Goal: Task Accomplishment & Management: Manage account settings

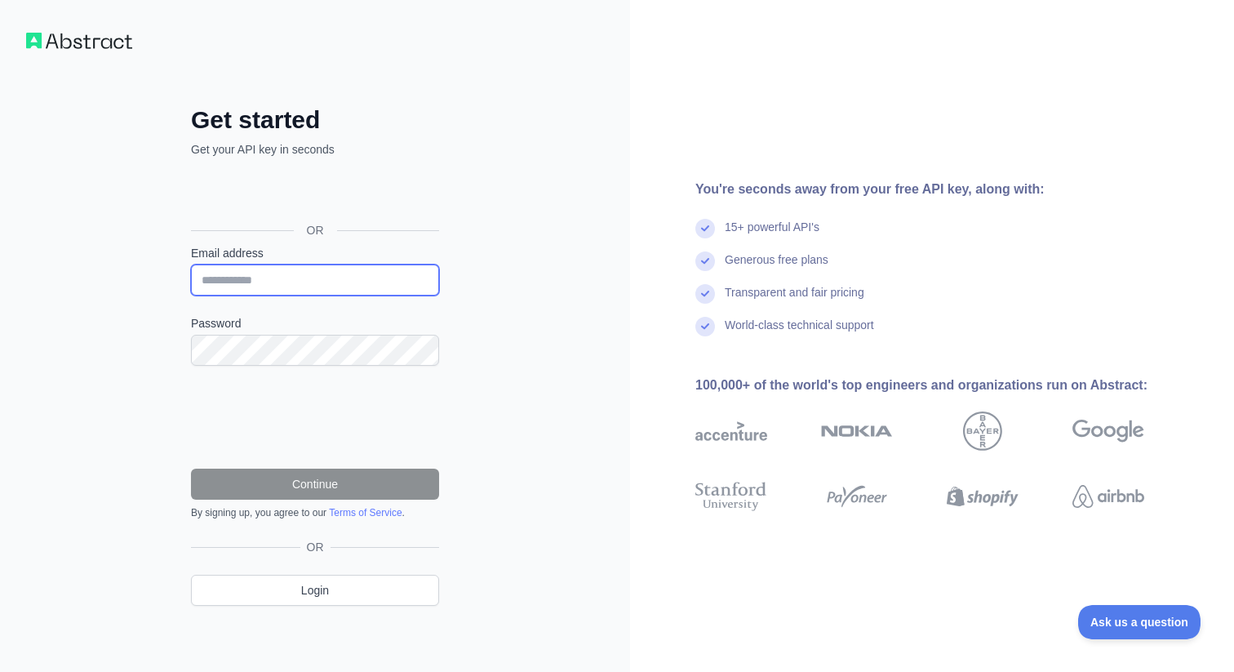
click at [350, 286] on input "Email address" at bounding box center [315, 280] width 248 height 31
type input "**********"
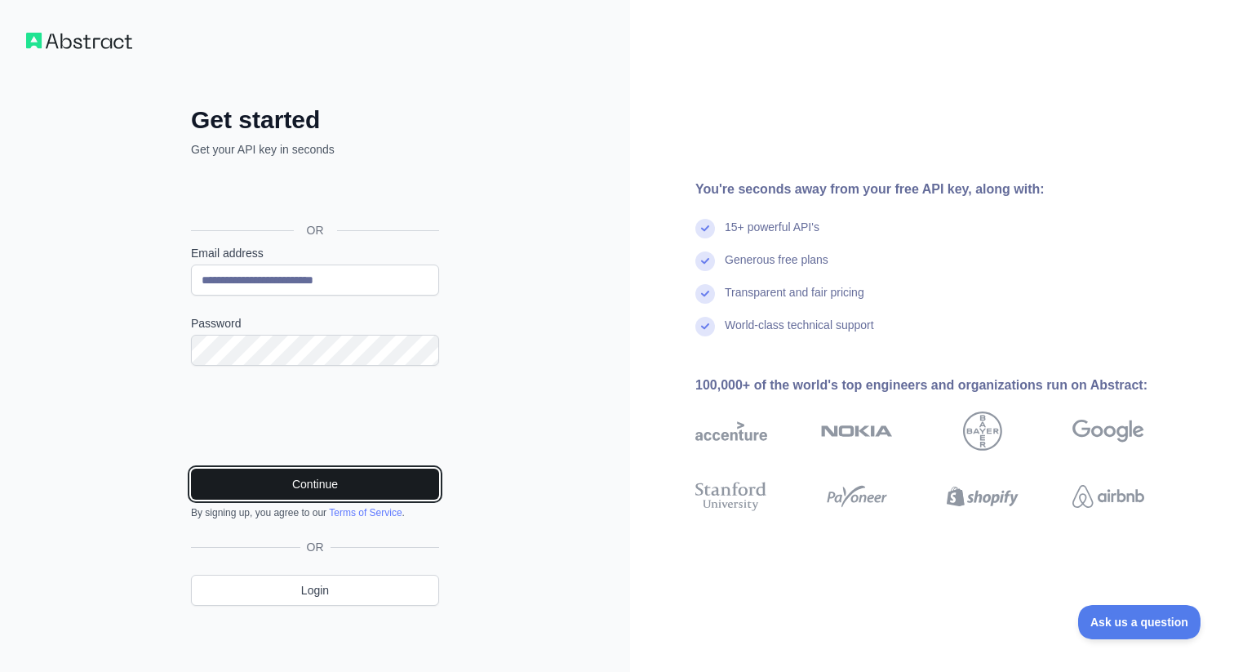
click at [274, 487] on button "Continue" at bounding box center [315, 484] width 248 height 31
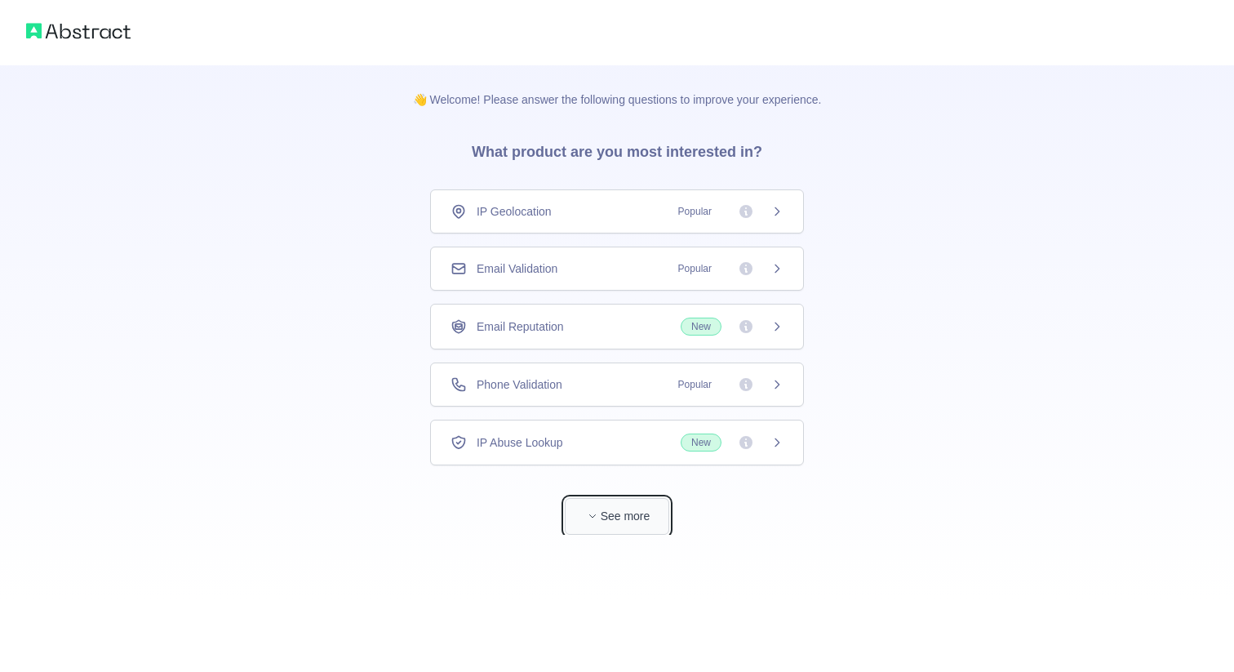
click at [623, 518] on button "See more" at bounding box center [617, 516] width 105 height 37
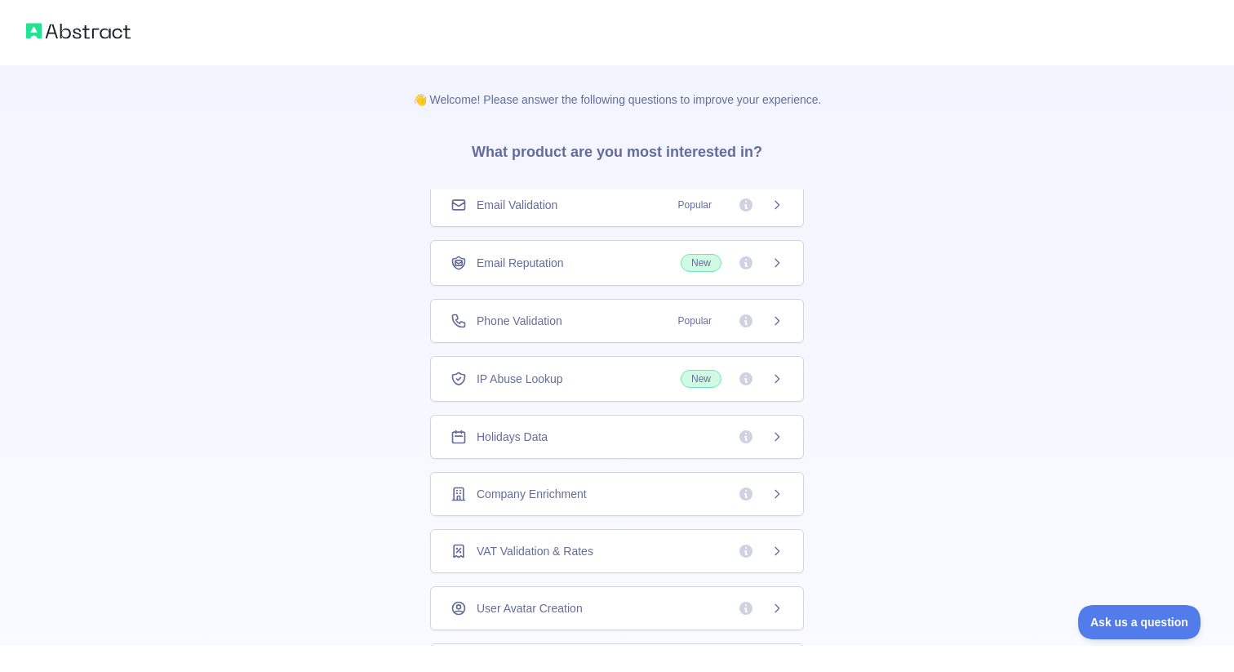
click at [772, 492] on icon at bounding box center [777, 493] width 13 height 13
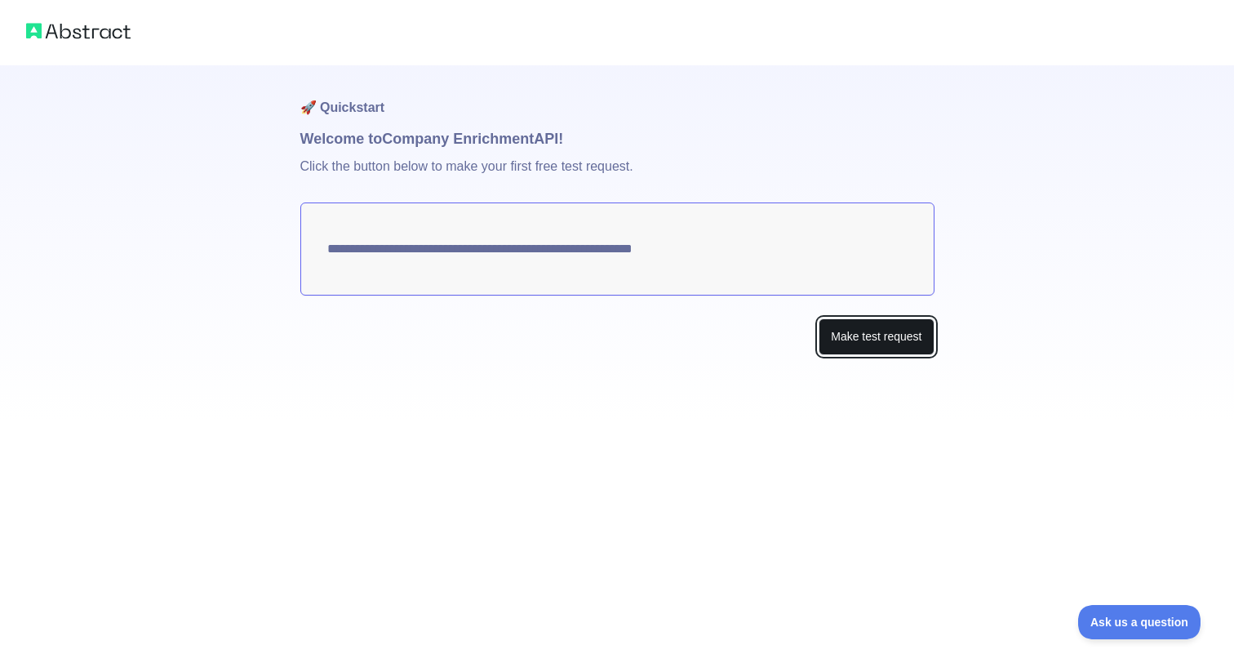
click at [876, 340] on button "Make test request" at bounding box center [876, 336] width 115 height 37
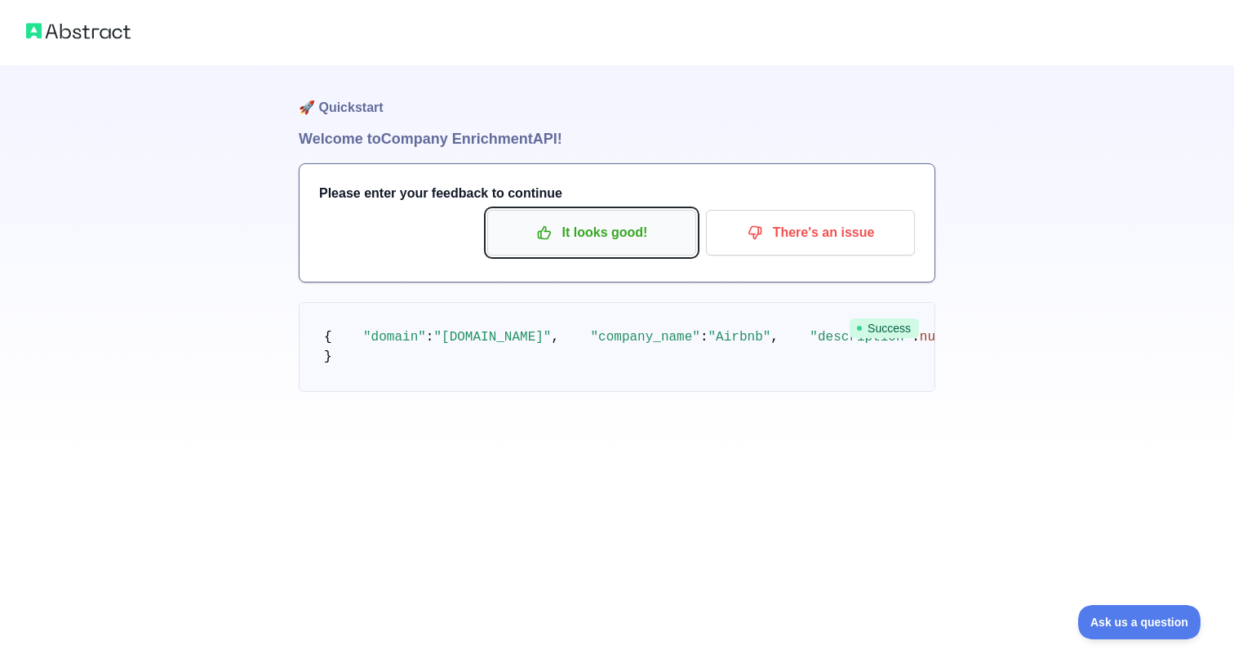
click at [563, 239] on p "It looks good!" at bounding box center [592, 233] width 185 height 28
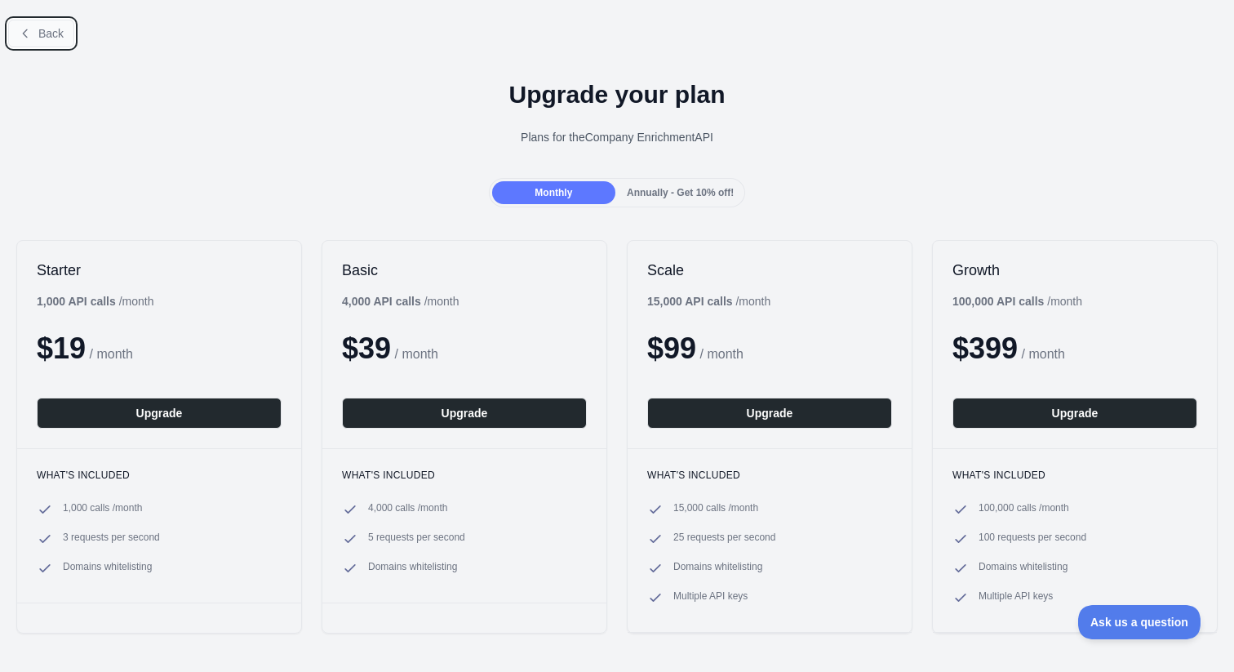
click at [46, 40] on button "Back" at bounding box center [41, 34] width 66 height 28
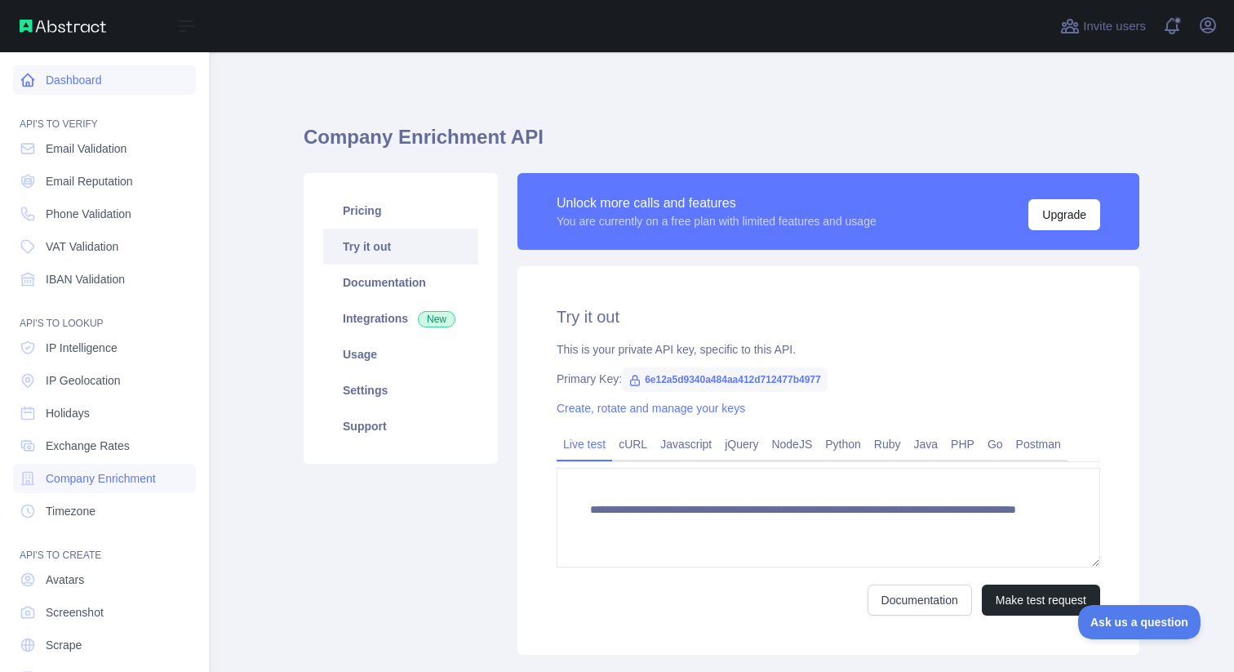
click at [92, 77] on link "Dashboard" at bounding box center [104, 79] width 183 height 29
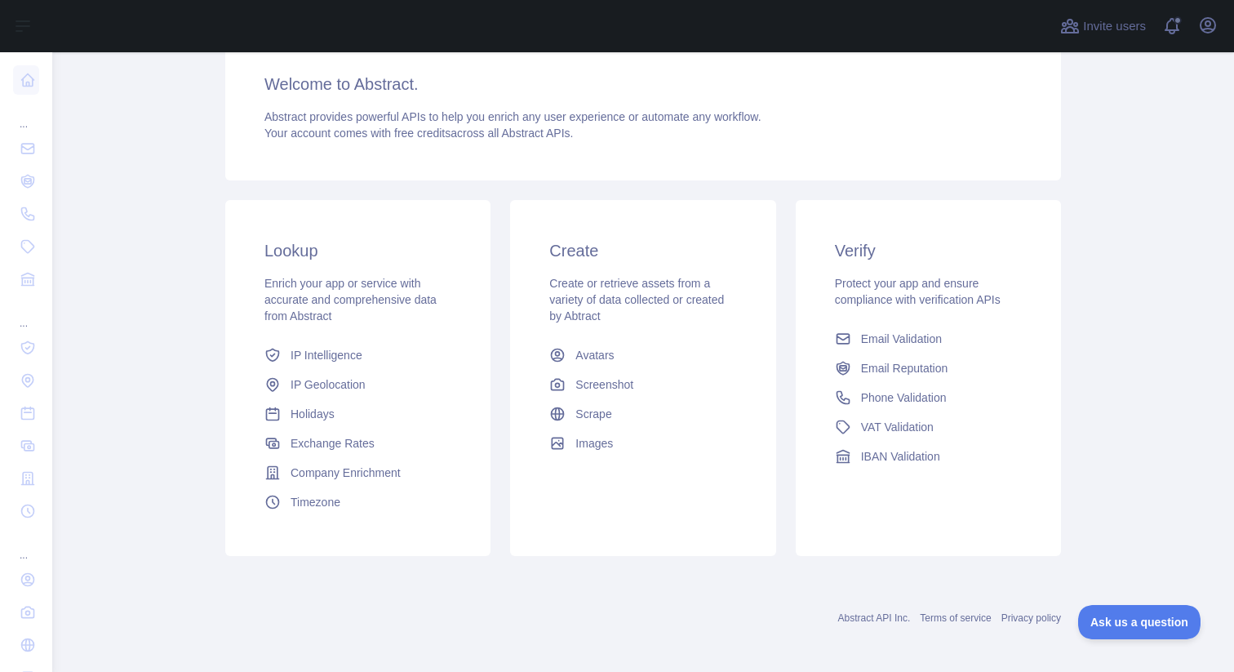
scroll to position [141, 0]
